Goal: Task Accomplishment & Management: Manage account settings

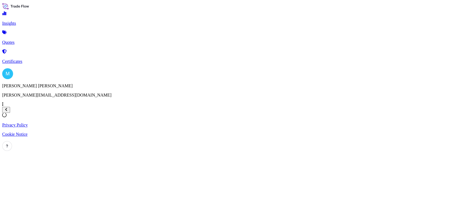
select select "2025"
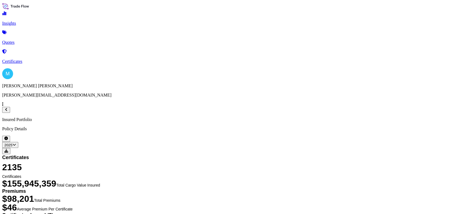
click at [30, 40] on p "Quotes" at bounding box center [231, 42] width 458 height 5
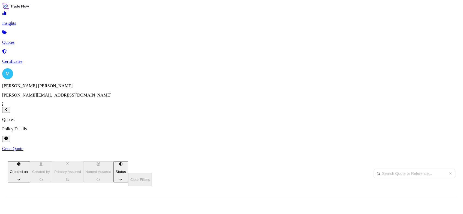
scroll to position [121, 371]
click at [34, 59] on p "Certificates" at bounding box center [231, 61] width 458 height 5
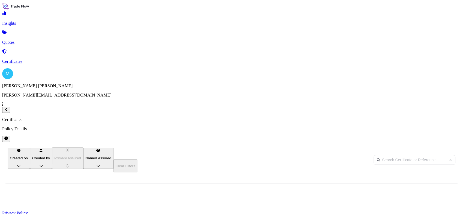
scroll to position [121, 371]
click at [377, 155] on input "text" at bounding box center [414, 160] width 82 height 10
paste input "S02018434"
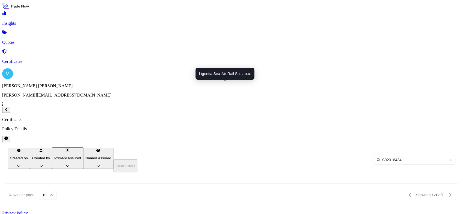
type input "S02018434"
click at [187, 210] on span "Ligentia Sea-Air-Rail Sp. z o.o." at bounding box center [161, 212] width 52 height 5
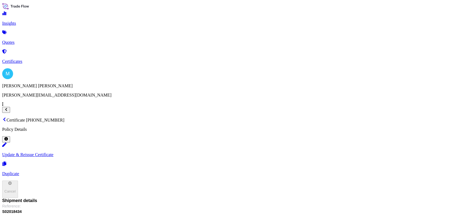
scroll to position [72, 0]
click at [36, 59] on p "Certificates" at bounding box center [231, 61] width 458 height 5
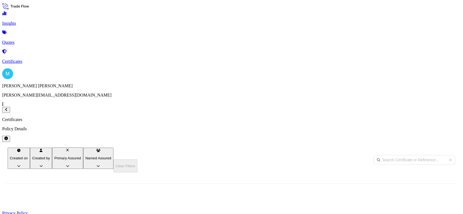
scroll to position [121, 371]
click at [377, 155] on input "text" at bounding box center [414, 160] width 82 height 10
paste input "S02016524"
type input "S02016524"
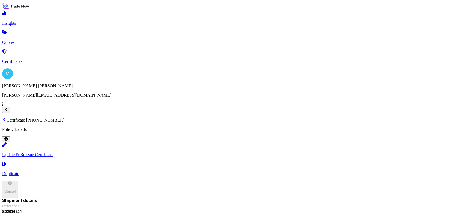
click at [32, 59] on p "Certificates" at bounding box center [231, 61] width 458 height 5
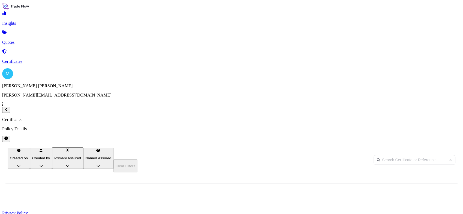
scroll to position [121, 371]
click at [380, 155] on input "text" at bounding box center [414, 160] width 82 height 10
paste input "S02016524"
type input "S02016524"
click at [119, 210] on span "S02016524" at bounding box center [109, 212] width 20 height 5
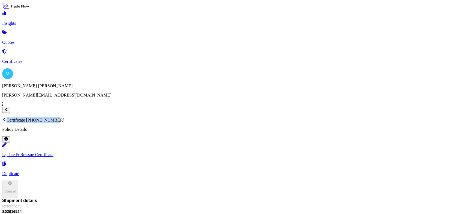
drag, startPoint x: 168, startPoint y: 16, endPoint x: 83, endPoint y: 16, distance: 85.6
click at [83, 117] on p "Certificate [PHONE_NUMBER]" at bounding box center [231, 119] width 458 height 5
drag, startPoint x: 83, startPoint y: 16, endPoint x: 86, endPoint y: 16, distance: 3.8
copy p "Certificate [PHONE_NUMBER]"
click at [40, 50] on link "Certificates" at bounding box center [231, 57] width 458 height 14
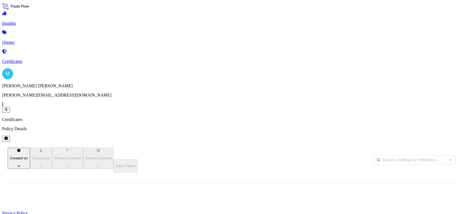
scroll to position [121, 371]
click at [385, 155] on input "text" at bounding box center [414, 160] width 82 height 10
paste input "[PHONE_NUMBER]"
type input "[PHONE_NUMBER]"
click at [174, 203] on div "Ligentia Sea-Air-Rail Sp. z o.o." at bounding box center [152, 212] width 44 height 18
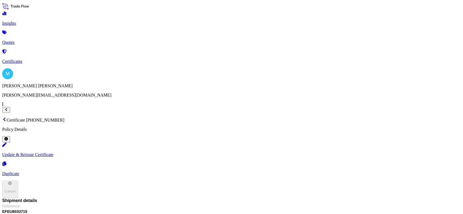
scroll to position [30, 0]
click at [40, 52] on link "Certificates" at bounding box center [231, 57] width 458 height 14
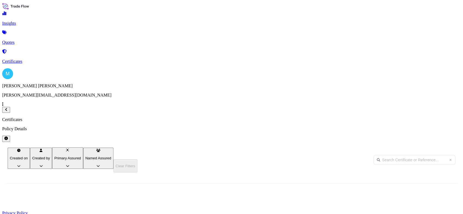
scroll to position [121, 371]
click at [386, 155] on input "text" at bounding box center [414, 160] width 82 height 10
paste input "GAOU6810015"
type input "GAOU6810015"
click at [125, 210] on span "GAOU6810015" at bounding box center [112, 212] width 26 height 5
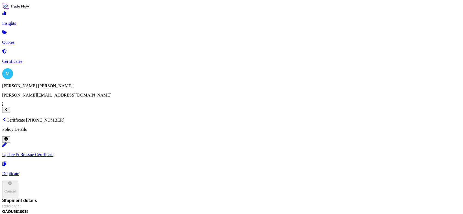
scroll to position [72, 0]
click at [37, 59] on p "Certificates" at bounding box center [231, 61] width 458 height 5
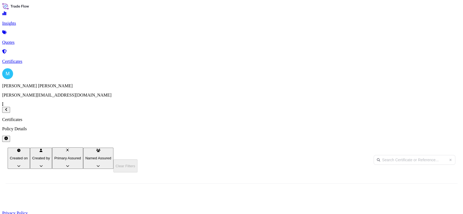
scroll to position [121, 371]
click at [385, 155] on input "text" at bounding box center [414, 160] width 82 height 10
paste input "S02029285"
type input "S02029285"
click at [50, 210] on div "[PHONE_NUMBER]" at bounding box center [28, 212] width 43 height 5
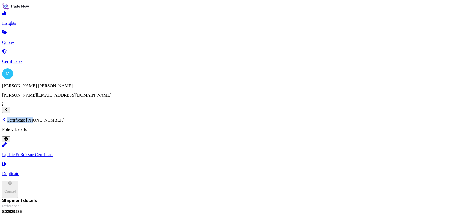
drag, startPoint x: 168, startPoint y: 14, endPoint x: 133, endPoint y: 14, distance: 34.9
click at [133, 117] on div "Certificate [PHONE_NUMBER] Policy Details" at bounding box center [231, 129] width 458 height 25
click at [224, 117] on div "Certificate [PHONE_NUMBER] Policy Details Update & Reissue Certificate Duplicat…" at bounding box center [231, 157] width 458 height 81
drag, startPoint x: 167, startPoint y: 14, endPoint x: 123, endPoint y: 14, distance: 44.2
click at [123, 117] on p "Certificate [PHONE_NUMBER]" at bounding box center [231, 119] width 458 height 5
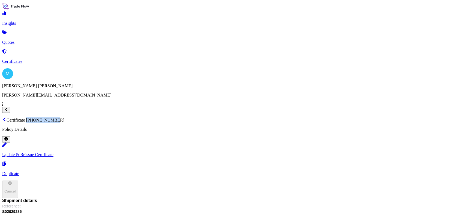
copy p "[PHONE_NUMBER]"
click at [339, 209] on span "S02029285" at bounding box center [231, 211] width 458 height 5
copy span "S02029285"
click at [26, 46] on div "Insights Quotes Certificates" at bounding box center [231, 37] width 458 height 53
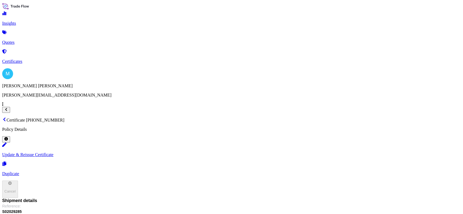
click at [28, 59] on p "Certificates" at bounding box center [231, 61] width 458 height 5
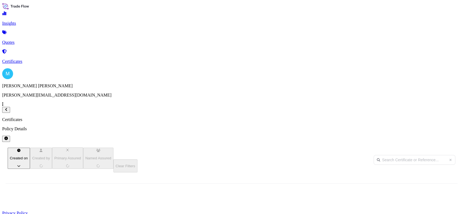
scroll to position [121, 371]
click at [382, 155] on input "text" at bounding box center [414, 160] width 82 height 10
paste input "[PHONE_NUMBER]"
type input "[PHONE_NUMBER]"
click at [119, 210] on span "S02005525" at bounding box center [109, 212] width 20 height 5
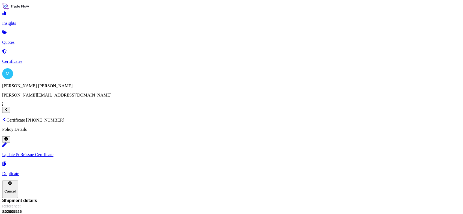
click at [22, 59] on p "Certificates" at bounding box center [231, 61] width 458 height 5
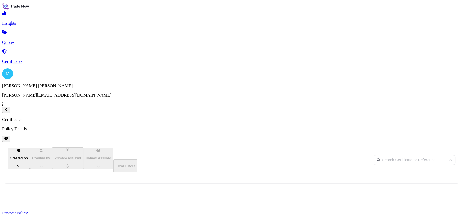
scroll to position [121, 371]
click at [381, 155] on input "text" at bounding box center [414, 160] width 82 height 10
paste input "[PHONE_NUMBER]"
type input "[PHONE_NUMBER]"
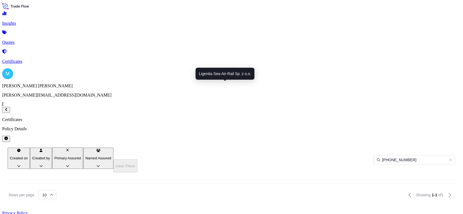
click at [187, 210] on span "Ligentia Sea-Air-Rail Sp. z o.o." at bounding box center [161, 212] width 52 height 5
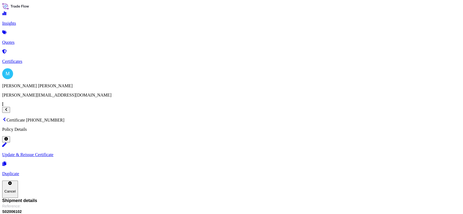
click at [32, 59] on p "Certificates" at bounding box center [231, 61] width 458 height 5
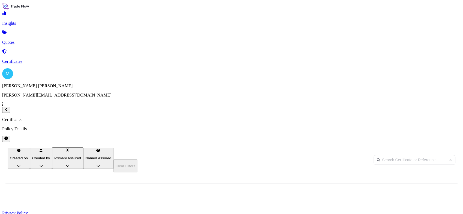
scroll to position [121, 371]
click at [382, 155] on input "text" at bounding box center [414, 160] width 82 height 10
paste input "[PHONE_NUMBER]"
click at [382, 155] on input "[PHONE_NUMBER]" at bounding box center [414, 160] width 82 height 10
click at [403, 155] on input "[PHONE_NUMBER]" at bounding box center [414, 160] width 82 height 10
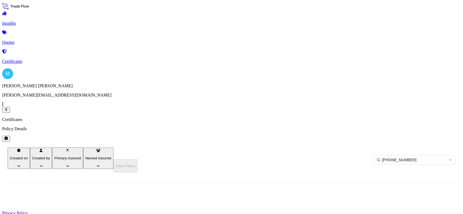
type input "[PHONE_NUMBER]"
click at [403, 155] on input "[PHONE_NUMBER]" at bounding box center [414, 160] width 82 height 10
click at [408, 155] on input "[PHONE_NUMBER]" at bounding box center [414, 160] width 82 height 10
click at [405, 155] on input "[PHONE_NUMBER]" at bounding box center [414, 160] width 82 height 10
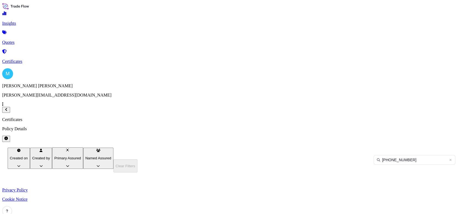
drag, startPoint x: 329, startPoint y: 41, endPoint x: 301, endPoint y: 40, distance: 28.1
click at [301, 142] on div "Created on Created by Primary Assured Named Assured Clear Filters [PHONE_NUMBER]" at bounding box center [231, 160] width 458 height 36
click at [35, 50] on link "Certificates" at bounding box center [231, 57] width 458 height 14
click at [23, 59] on p "Certificates" at bounding box center [231, 61] width 458 height 5
click at [39, 37] on link "Quotes" at bounding box center [231, 38] width 458 height 14
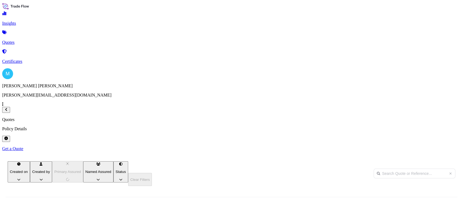
scroll to position [121, 371]
click at [35, 59] on p "Certificates" at bounding box center [231, 61] width 458 height 5
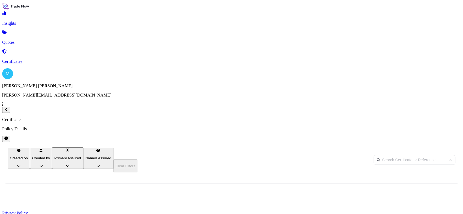
scroll to position [121, 371]
click at [383, 155] on input "text" at bounding box center [414, 160] width 82 height 10
paste input "[PHONE_NUMBER]"
type input "31440-1525"
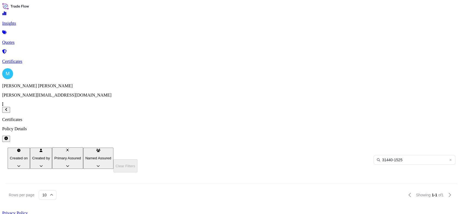
click at [52, 64] on div "Insights Quotes Certificates" at bounding box center [231, 37] width 458 height 53
click at [403, 155] on input "31440-1525" at bounding box center [414, 160] width 82 height 10
drag, startPoint x: 408, startPoint y: 42, endPoint x: 298, endPoint y: 42, distance: 109.6
click at [298, 142] on div "Created on Created by Primary Assured Named Assured Clear Filters 31440-1525" at bounding box center [231, 160] width 458 height 36
paste input "[PHONE_NUMBER]"
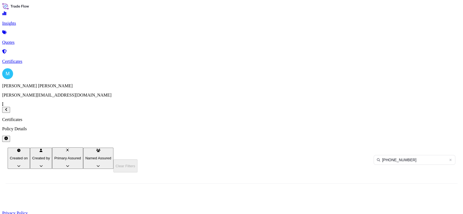
scroll to position [138, 371]
click at [406, 155] on input "[PHONE_NUMBER]" at bounding box center [414, 160] width 82 height 10
type input "31440-1444"
click at [398, 155] on input "31440-1444" at bounding box center [414, 160] width 82 height 10
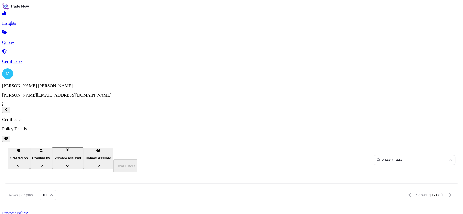
drag, startPoint x: 398, startPoint y: 40, endPoint x: 347, endPoint y: 39, distance: 51.0
click at [347, 142] on div "Created on Created by Primary Assured Named Assured Clear Filters 31440-1444" at bounding box center [231, 160] width 458 height 36
click at [384, 155] on input "text" at bounding box center [414, 160] width 82 height 10
paste input "[PHONE_NUMBER]"
drag, startPoint x: 399, startPoint y: 39, endPoint x: 349, endPoint y: 39, distance: 50.4
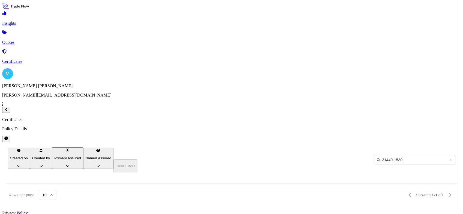
click at [349, 142] on div "Created on Created by Primary Assured Named Assured Clear Filters 31440-1530" at bounding box center [231, 160] width 458 height 36
paste input "S02031421"
click at [49, 64] on div "Insights Quotes Certificates" at bounding box center [231, 37] width 458 height 53
drag, startPoint x: 403, startPoint y: 43, endPoint x: 351, endPoint y: 36, distance: 53.0
click at [352, 142] on div "Created on Created by Primary Assured Named Assured Clear Filters S02031421" at bounding box center [231, 160] width 458 height 36
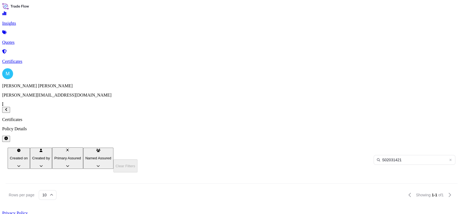
paste input "56"
type input "S02031456"
click at [130, 203] on div "S02031456" at bounding box center [112, 212] width 35 height 18
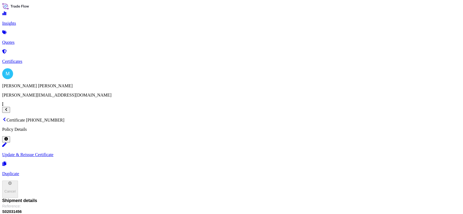
click at [33, 59] on p "Certificates" at bounding box center [231, 61] width 458 height 5
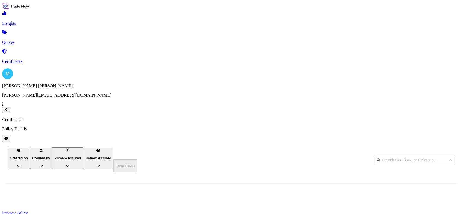
scroll to position [121, 371]
click at [380, 155] on input "text" at bounding box center [414, 160] width 82 height 10
paste input "S02026982"
click at [381, 155] on input "S02026982" at bounding box center [414, 160] width 82 height 10
click at [405, 155] on input "S02026982" at bounding box center [414, 160] width 82 height 10
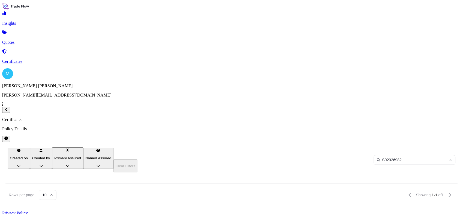
type input "S02026982"
click at [119, 210] on span "S02026982" at bounding box center [109, 212] width 20 height 5
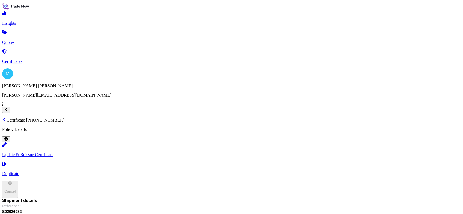
scroll to position [30, 0]
click at [43, 51] on link "Certificates" at bounding box center [231, 57] width 458 height 14
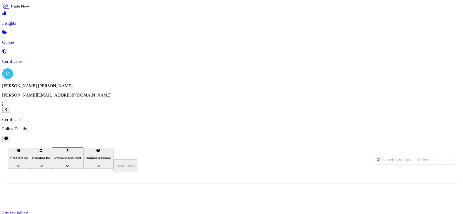
scroll to position [121, 371]
click at [385, 155] on input "text" at bounding box center [414, 160] width 82 height 10
paste input "S02002440"
click at [402, 155] on input "S02002440" at bounding box center [414, 160] width 82 height 10
drag, startPoint x: 402, startPoint y: 41, endPoint x: 319, endPoint y: 41, distance: 82.6
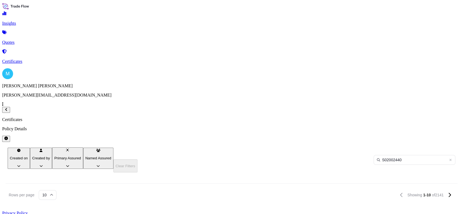
click at [319, 142] on div "Created on Created by Primary Assured Named Assured Clear Filters S02002440" at bounding box center [231, 160] width 458 height 36
drag, startPoint x: 399, startPoint y: 42, endPoint x: 350, endPoint y: 41, distance: 49.1
click at [350, 142] on div "Created on Created by Primary Assured Named Assured Clear Filters S02002440" at bounding box center [231, 160] width 458 height 36
paste input "[PHONE_NUMBER]"
click at [421, 155] on input "[PHONE_NUMBER]" at bounding box center [414, 160] width 82 height 10
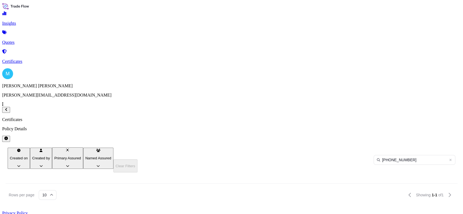
type input "[PHONE_NUMBER]"
click at [174, 203] on div "Ligentia Sea-Air-Rail Sp. z o.o." at bounding box center [152, 212] width 44 height 18
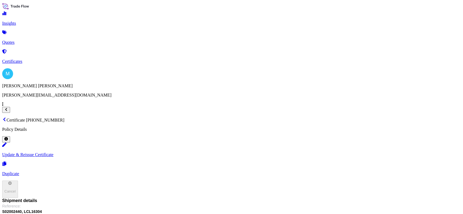
scroll to position [61, 0]
click at [31, 59] on p "Certificates" at bounding box center [231, 61] width 458 height 5
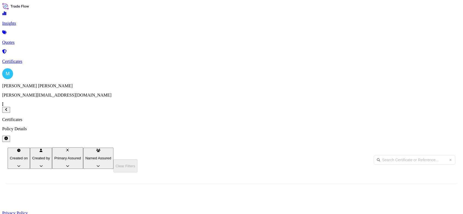
scroll to position [121, 371]
click at [379, 155] on input "text" at bounding box center [414, 160] width 82 height 10
paste input "ECNU2253251"
type input "ECNU2253251"
click at [174, 203] on div "Ligentia Sea-Air-Rail Sp. z o.o." at bounding box center [152, 212] width 44 height 18
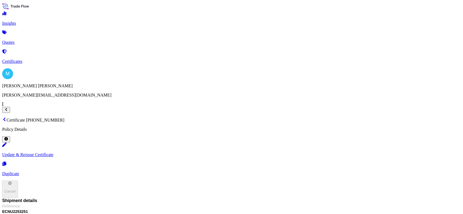
scroll to position [100, 0]
click at [365, 153] on p "Update & Reissue Certificate" at bounding box center [231, 155] width 458 height 5
select select "Sea"
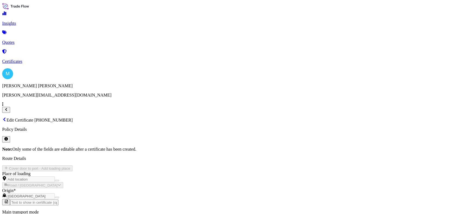
scroll to position [69, 0]
drag, startPoint x: 224, startPoint y: 93, endPoint x: 174, endPoint y: 92, distance: 50.1
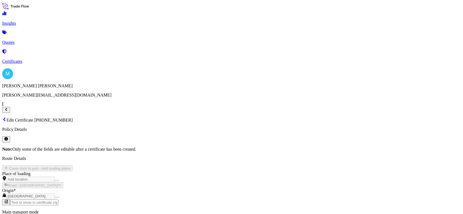
paste input "S02020255"
type input "S02020255"
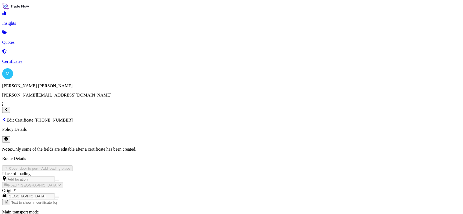
drag, startPoint x: 380, startPoint y: 85, endPoint x: 351, endPoint y: 85, distance: 29.2
paste textarea "CSNU8810836"
type textarea "CONTAINER NO. CSNU8810836 43-CARTONS 5160 PCS || [PERSON_NAME] 440.00 || CBM:2.…"
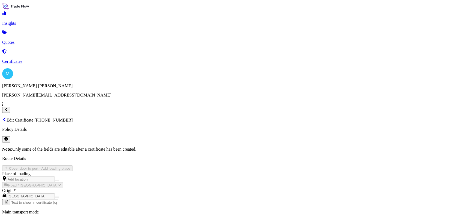
checkbox input "true"
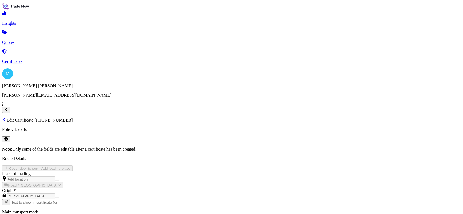
scroll to position [0, 0]
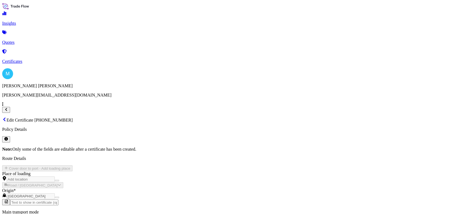
checkbox input "true"
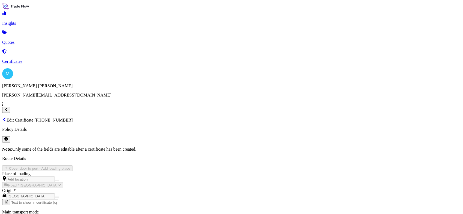
checkbox input "true"
select select "Sea"
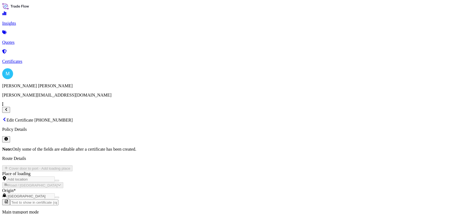
select select "31440"
click at [7, 117] on icon at bounding box center [4, 119] width 4 height 4
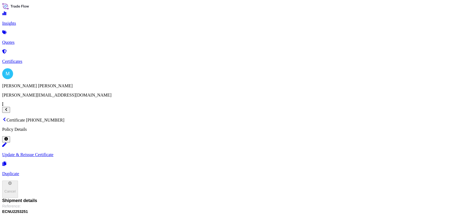
scroll to position [76, 0]
